Goal: Information Seeking & Learning: Learn about a topic

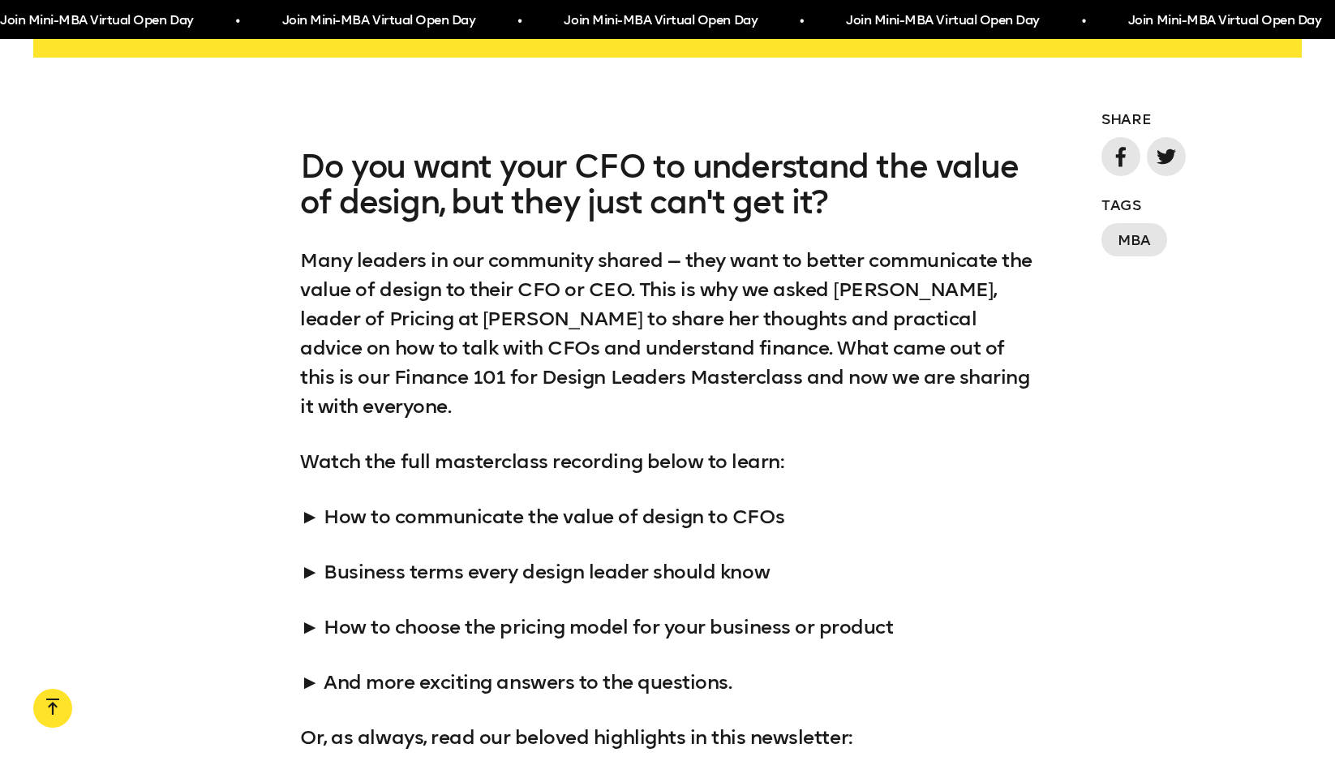
scroll to position [1297, 0]
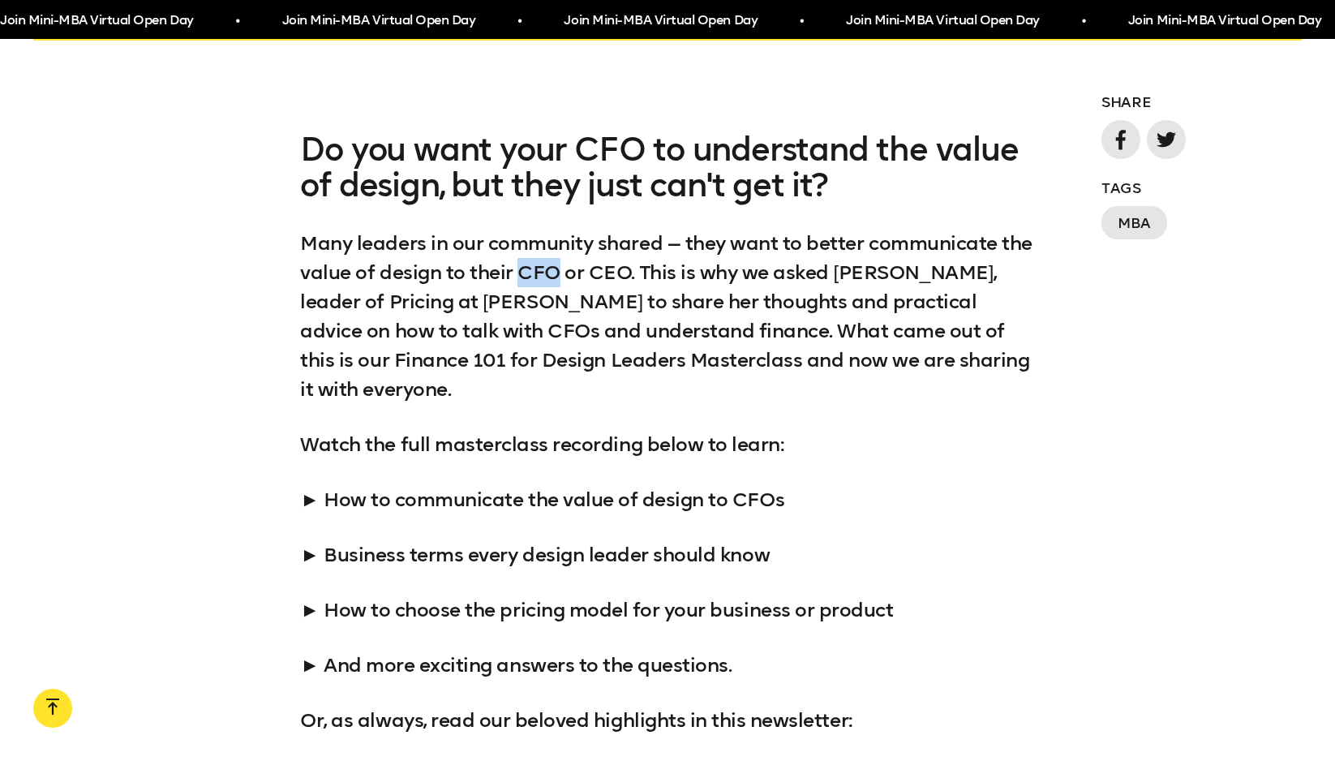
drag, startPoint x: 559, startPoint y: 272, endPoint x: 597, endPoint y: 272, distance: 37.3
click at [597, 272] on p "Many leaders in our community shared — they want to better communicate the valu…" at bounding box center [667, 316] width 734 height 175
drag, startPoint x: 470, startPoint y: 302, endPoint x: 768, endPoint y: 313, distance: 297.7
click at [768, 313] on p "Many leaders in our community shared — they want to better communicate the valu…" at bounding box center [667, 316] width 734 height 175
click at [482, 334] on p "Many leaders in our community shared — they want to better communicate the valu…" at bounding box center [667, 316] width 734 height 175
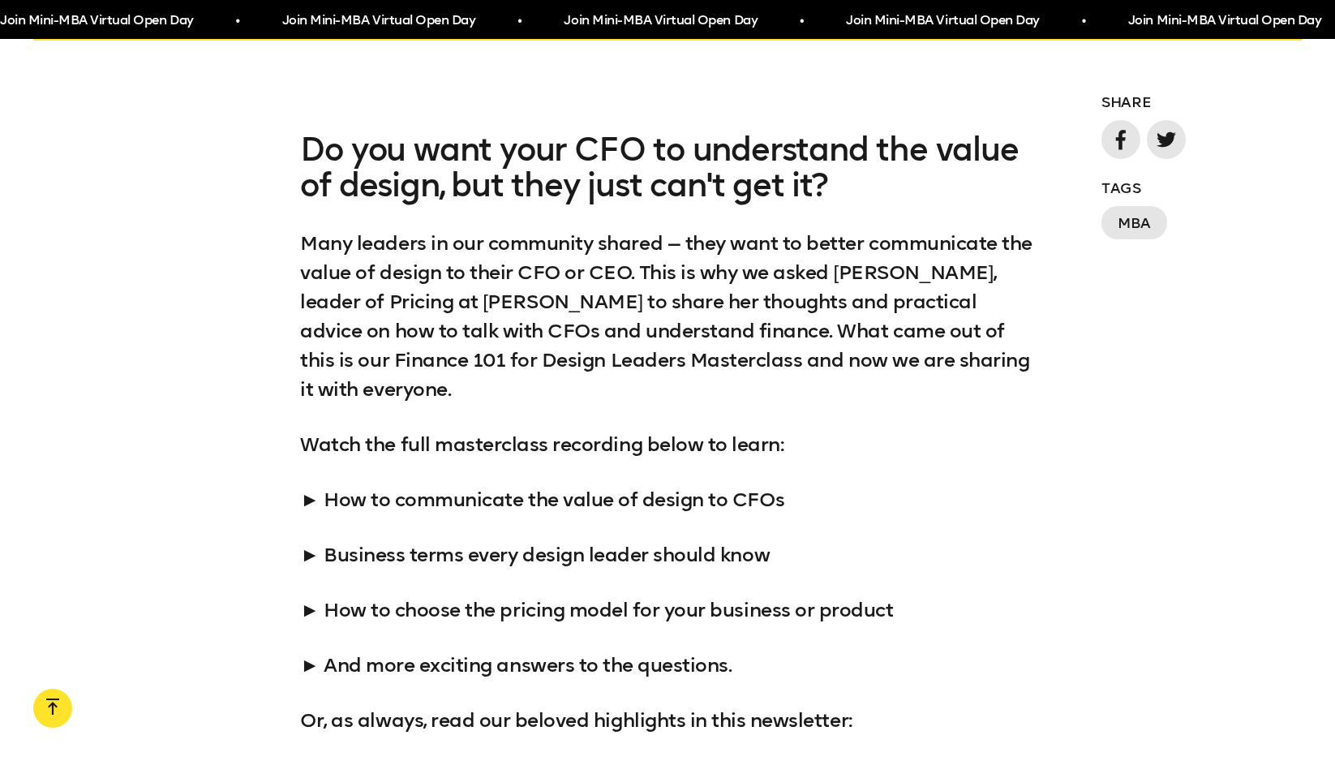
click at [551, 358] on p "Many leaders in our community shared — they want to better communicate the valu…" at bounding box center [667, 316] width 734 height 175
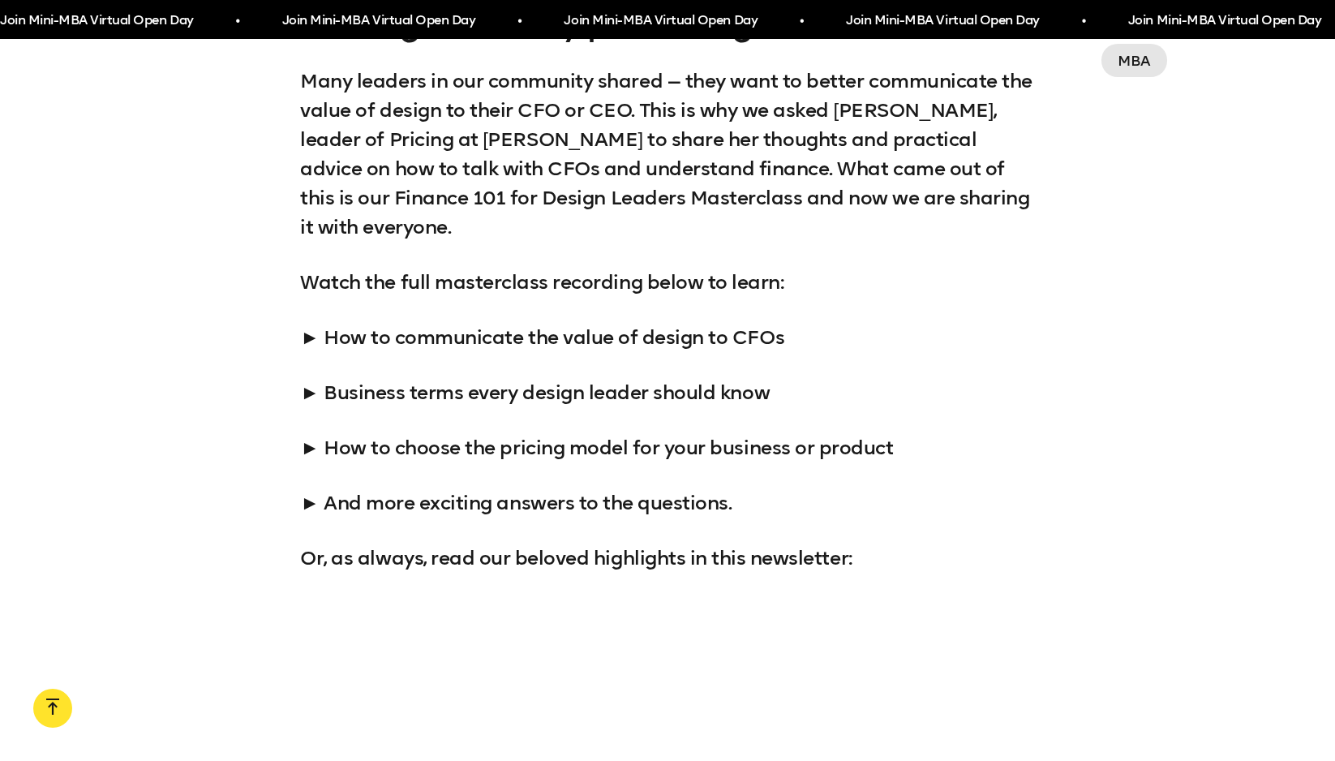
click at [626, 200] on p "Many leaders in our community shared — they want to better communicate the valu…" at bounding box center [667, 153] width 734 height 175
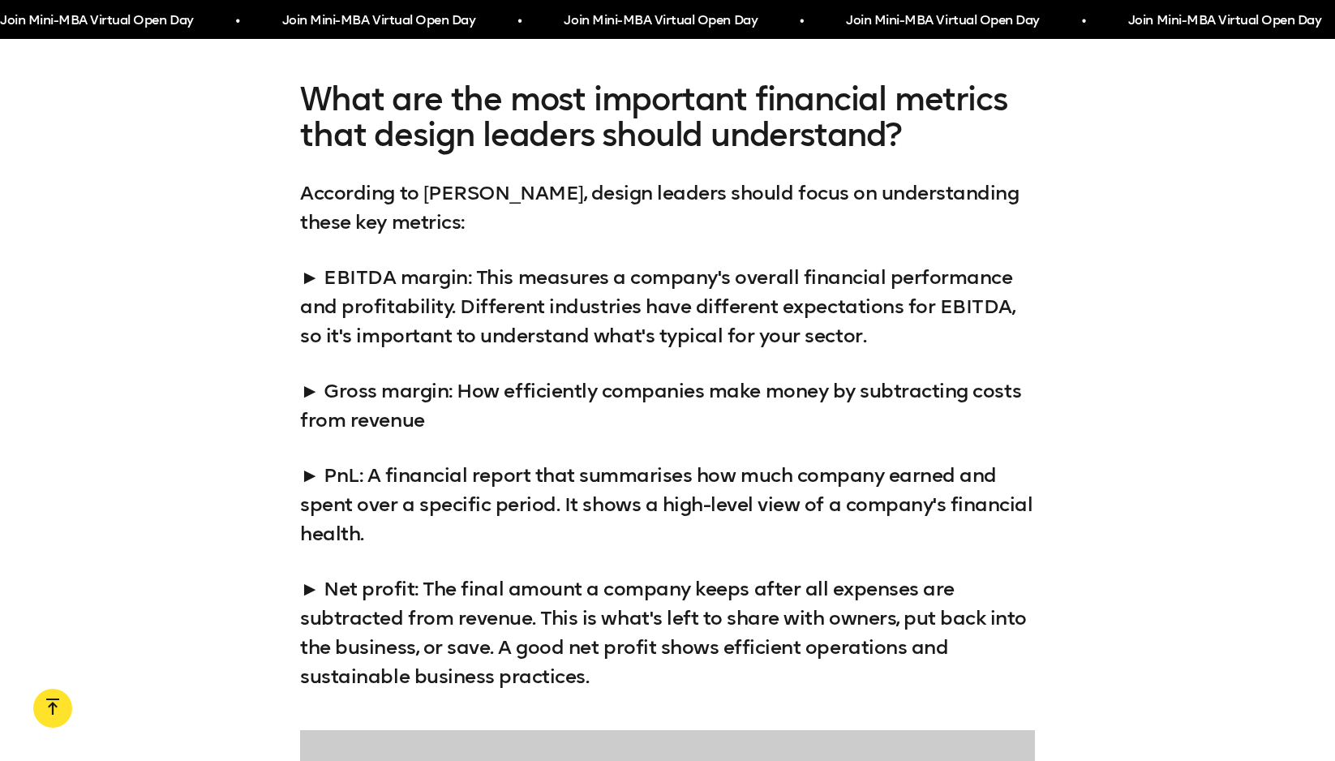
scroll to position [3081, 0]
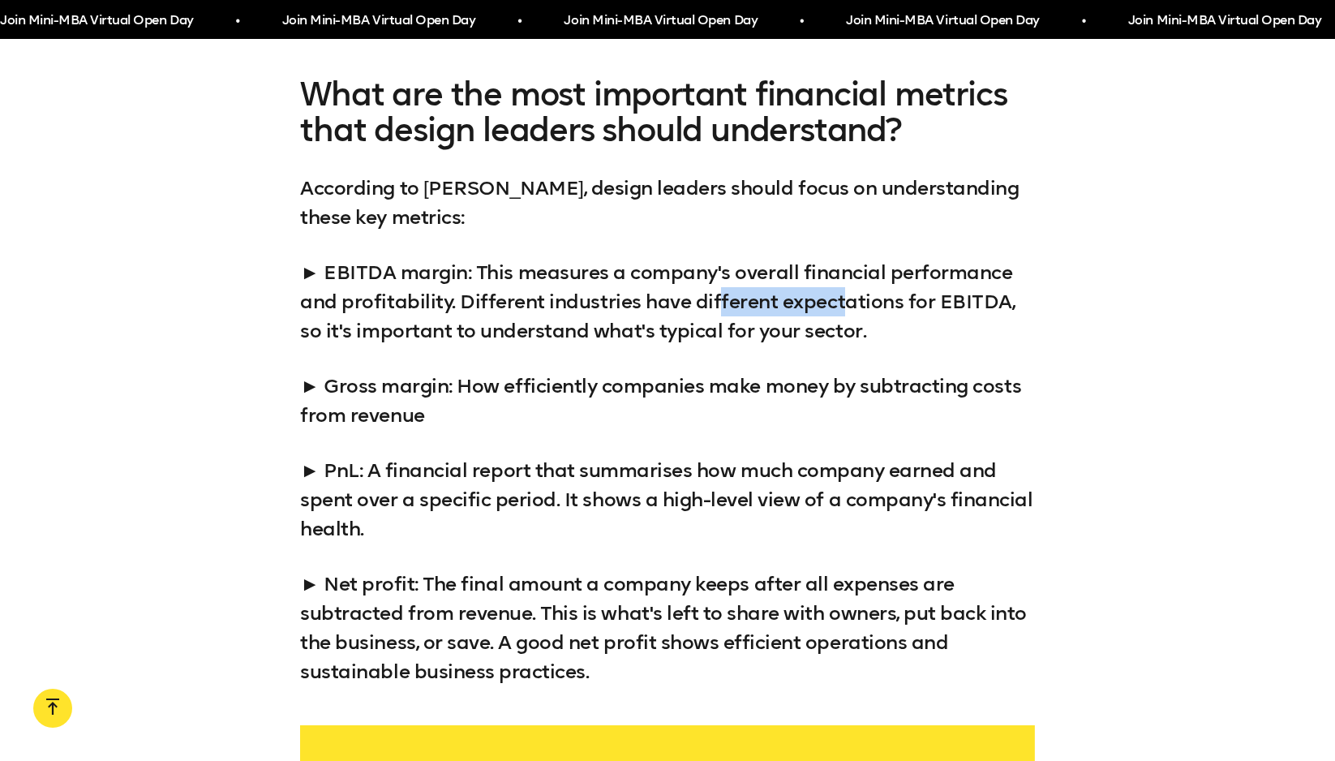
drag, startPoint x: 717, startPoint y: 300, endPoint x: 843, endPoint y: 297, distance: 126.5
click at [843, 297] on p "► EBITDA margin: This measures a company's overall financial performance and pr…" at bounding box center [667, 302] width 734 height 88
drag, startPoint x: 513, startPoint y: 329, endPoint x: 685, endPoint y: 330, distance: 171.9
click at [685, 330] on p "► EBITDA margin: This measures a company's overall financial performance and pr…" at bounding box center [667, 302] width 734 height 88
click at [229, 366] on div "What are the most important financial metrics that design leaders should unders…" at bounding box center [667, 381] width 1335 height 610
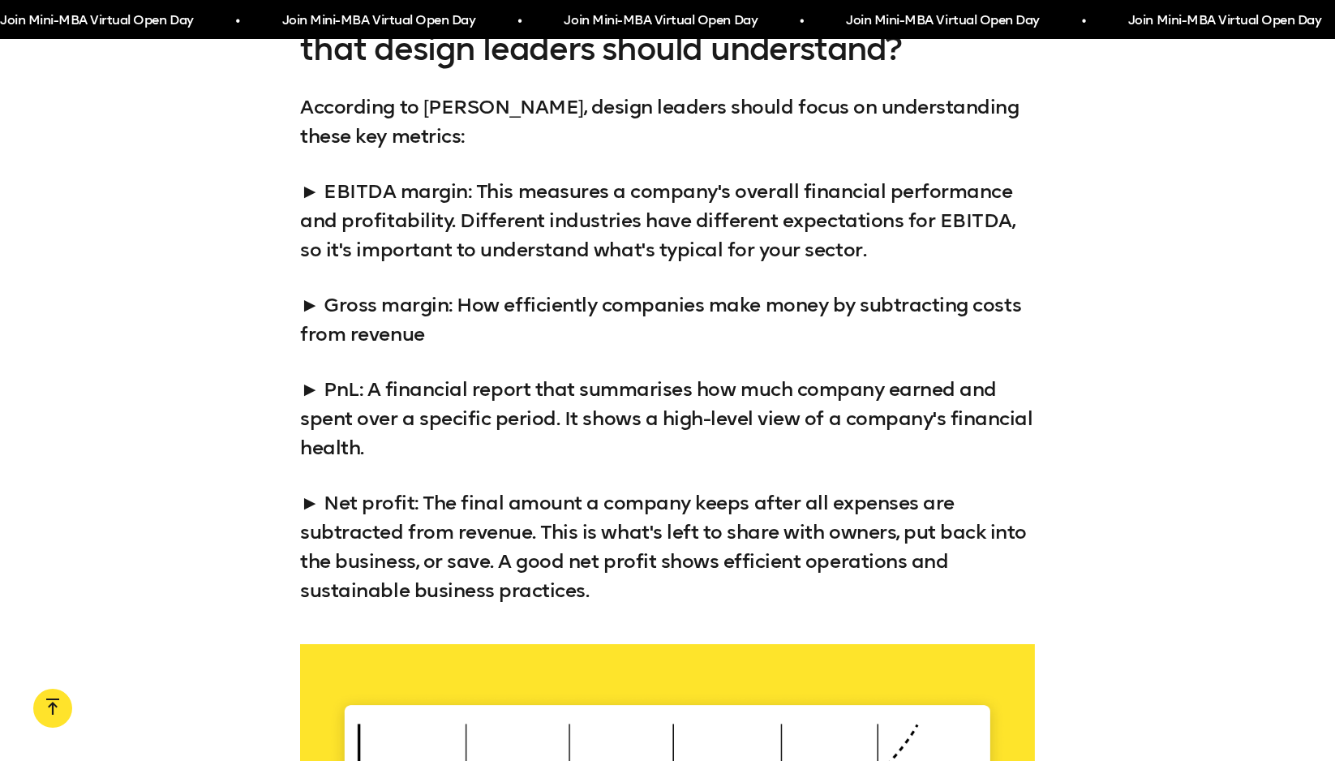
scroll to position [3243, 0]
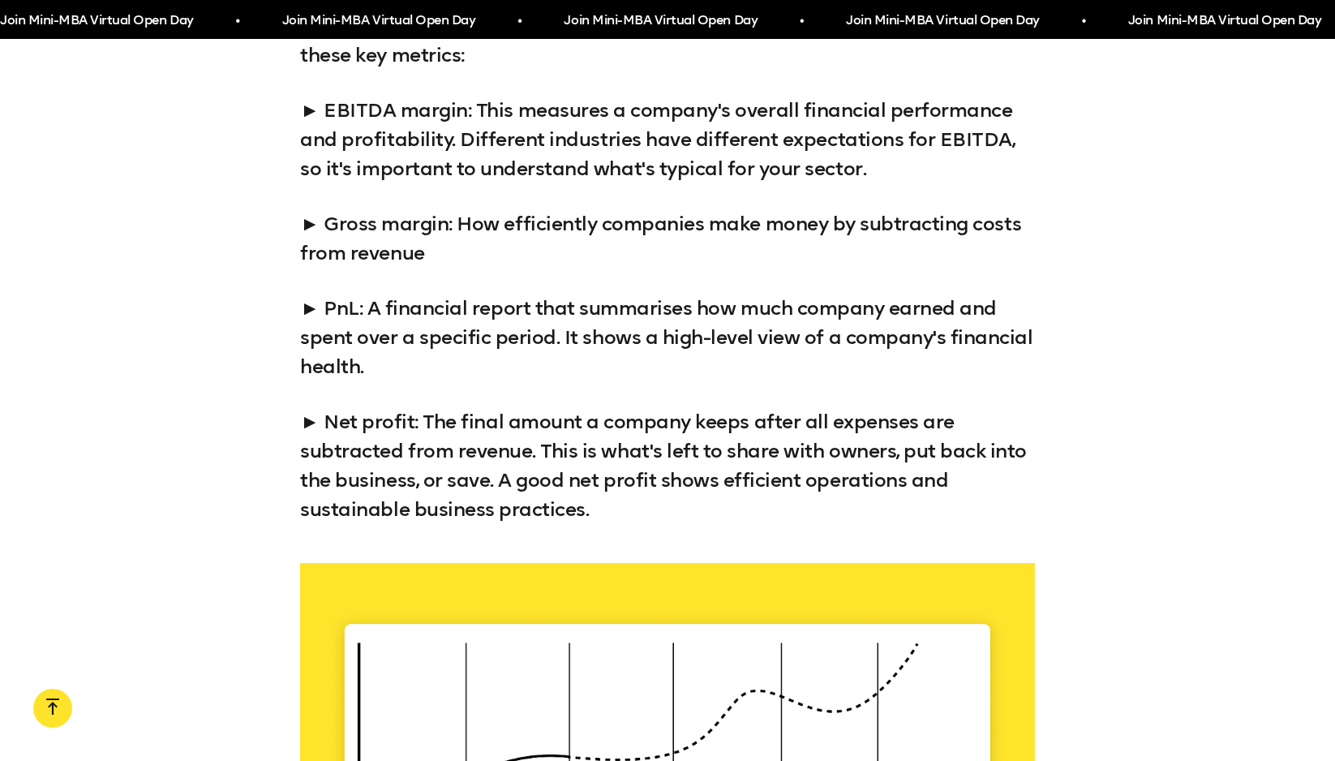
click at [628, 304] on p "► PnL: A financial report that summarises how much company earned and spent ove…" at bounding box center [667, 337] width 734 height 88
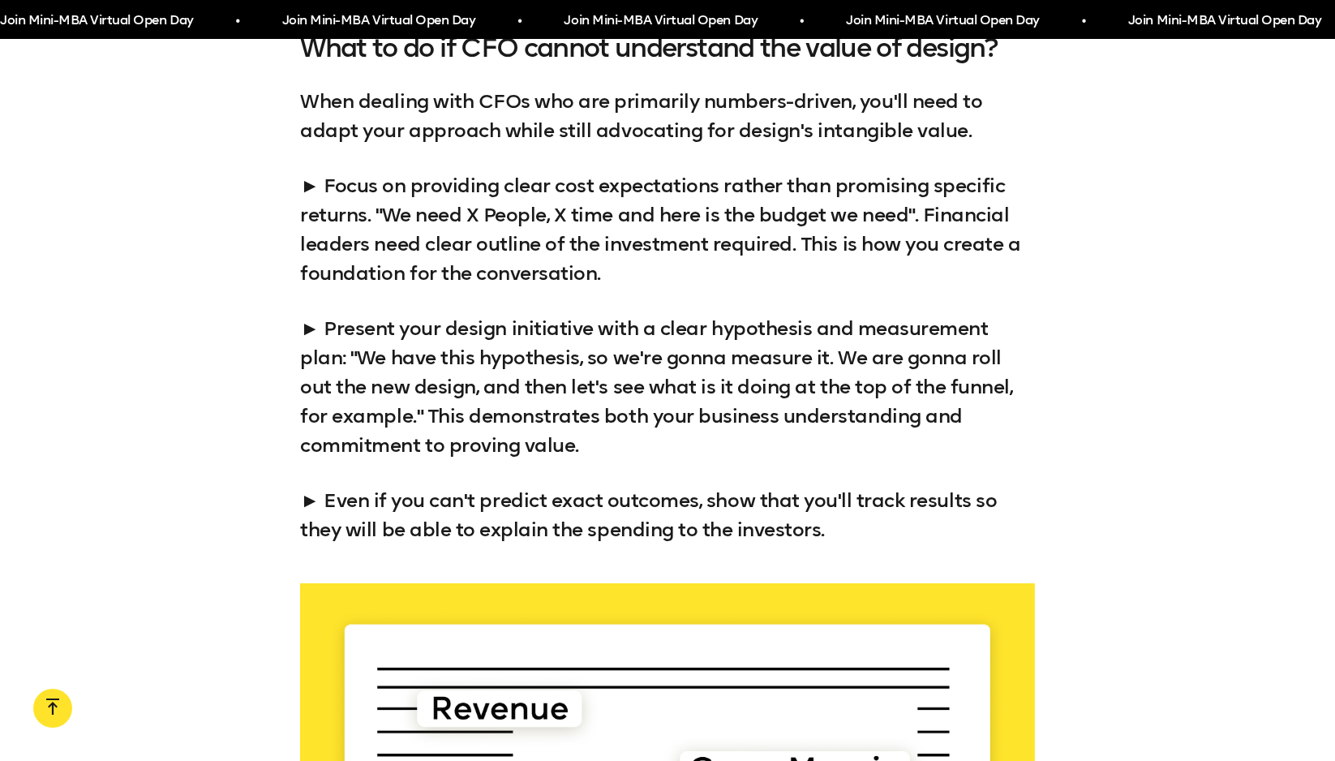
scroll to position [4135, 0]
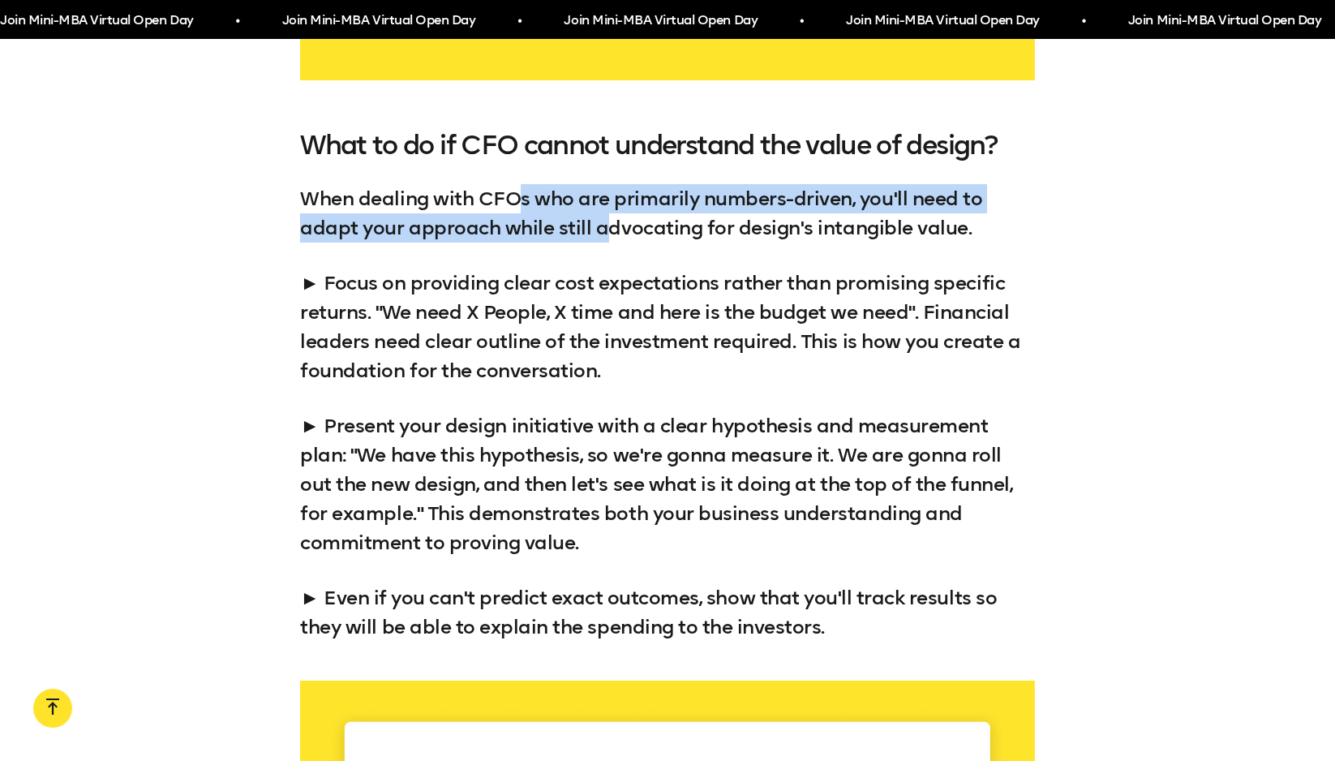
drag, startPoint x: 517, startPoint y: 193, endPoint x: 606, endPoint y: 221, distance: 93.3
click at [606, 221] on p "When dealing with CFOs who are primarily numbers-driven, you'll need to adapt y…" at bounding box center [667, 213] width 734 height 58
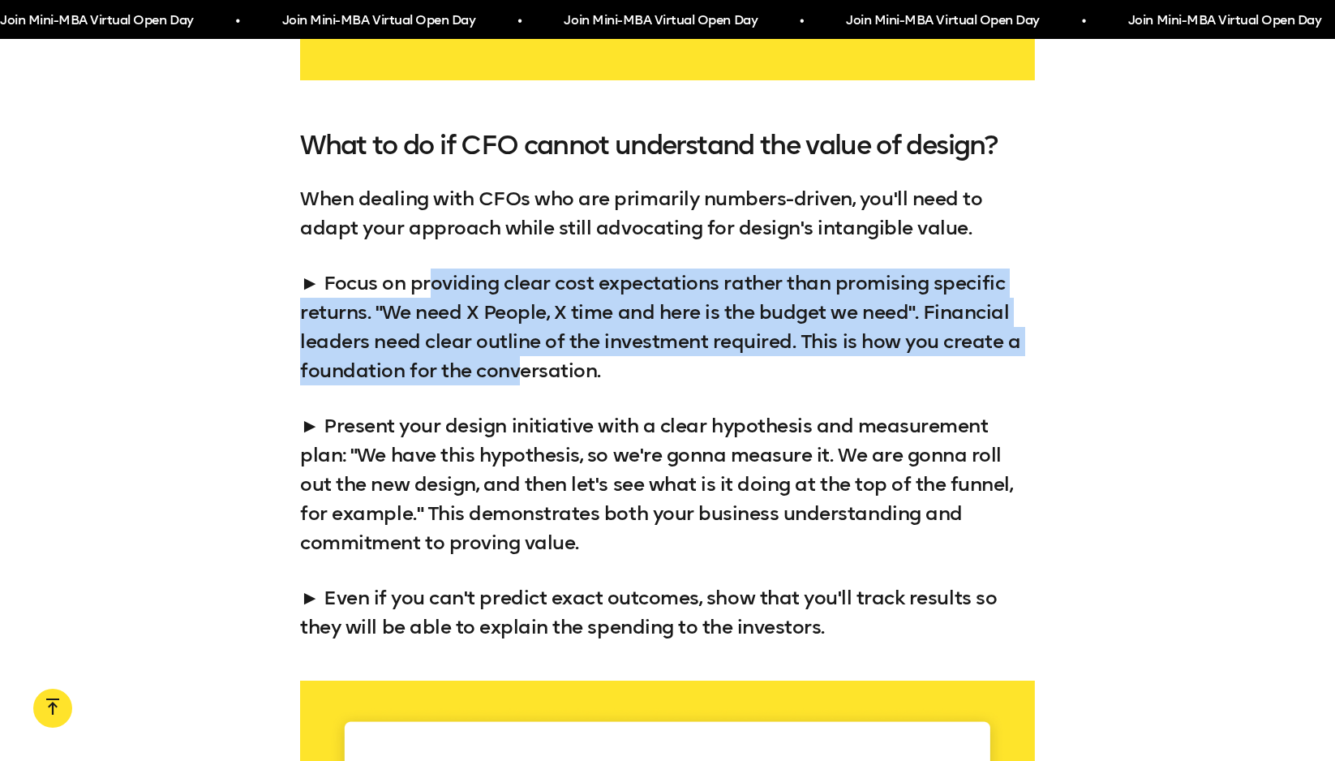
drag, startPoint x: 436, startPoint y: 278, endPoint x: 558, endPoint y: 362, distance: 147.5
click at [522, 368] on p "► Focus on providing clear cost expectations rather than promising specific ret…" at bounding box center [667, 326] width 734 height 117
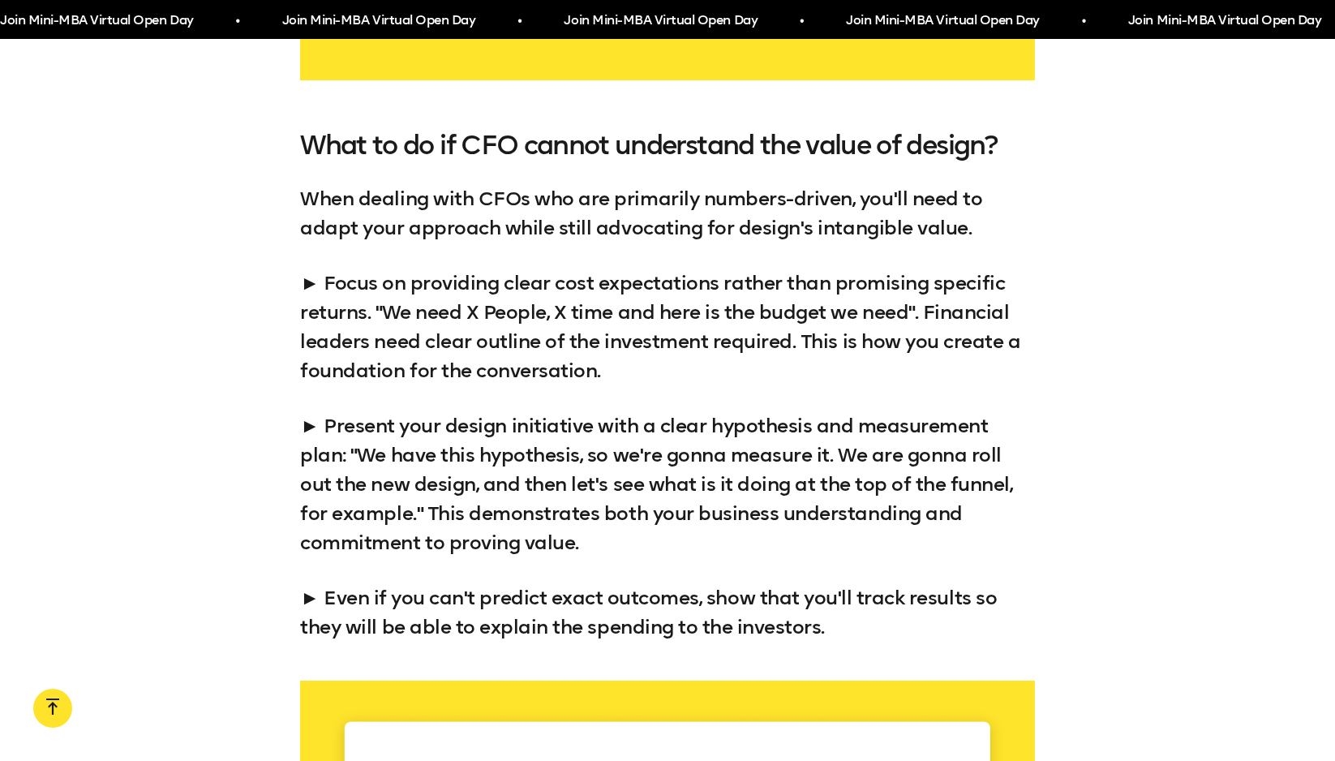
click at [558, 362] on p "► Focus on providing clear cost expectations rather than promising specific ret…" at bounding box center [667, 326] width 734 height 117
click at [187, 319] on div "What to do if CFO cannot understand the value of design? When dealing with CFOs…" at bounding box center [667, 386] width 1335 height 509
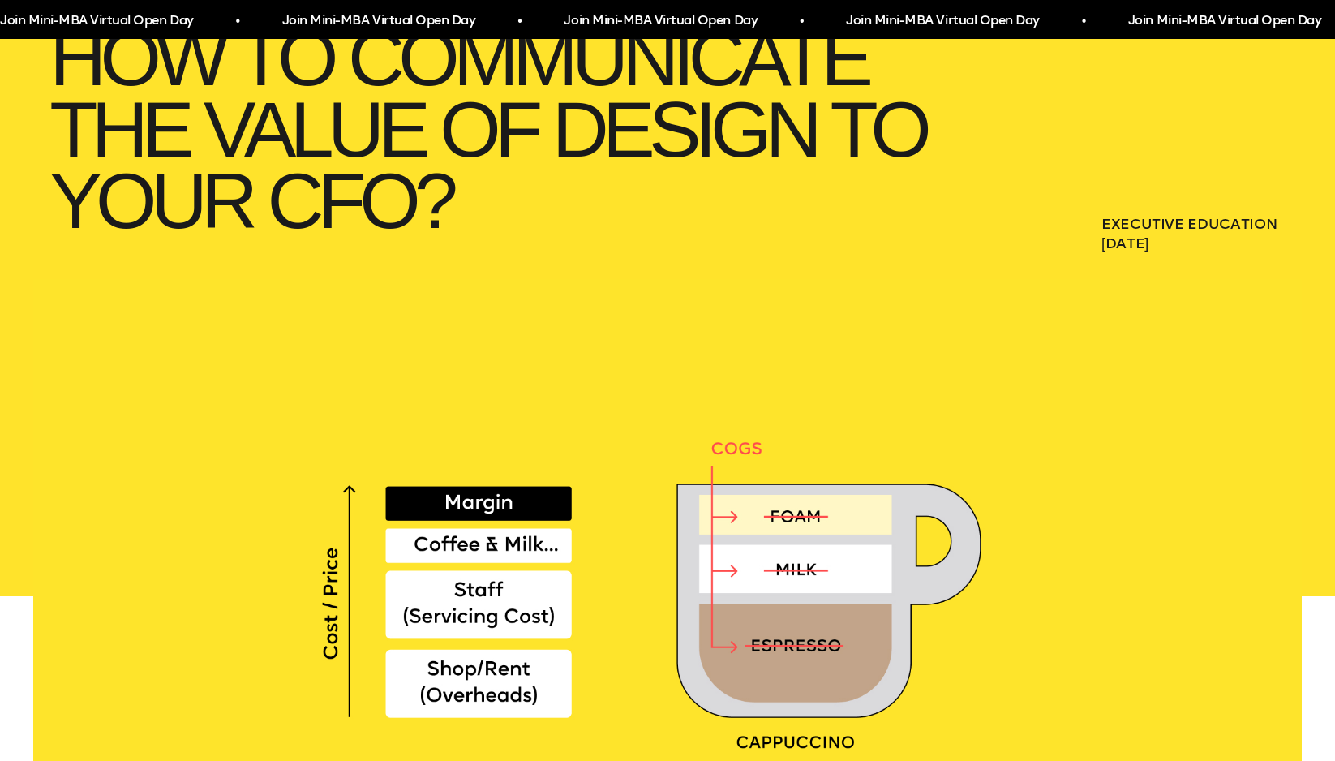
scroll to position [0, 0]
